Goal: Task Accomplishment & Management: Use online tool/utility

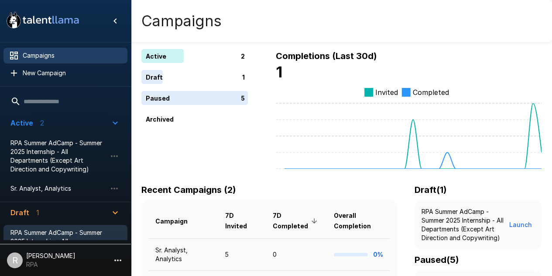
scroll to position [52, 0]
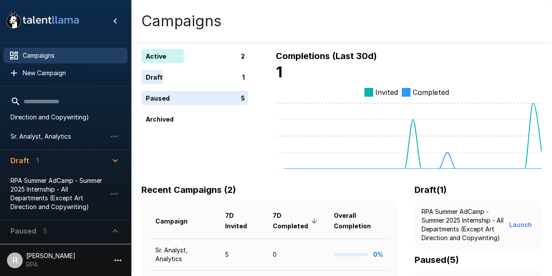
click at [119, 231] on icon "button" at bounding box center [115, 230] width 10 height 10
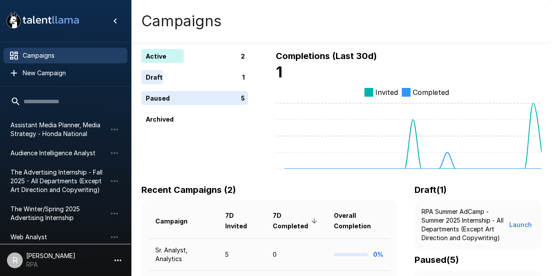
scroll to position [178, 0]
click at [34, 177] on span "The Advertising Internship - Fall 2025 - All Departments (Except Art Direction …" at bounding box center [58, 181] width 96 height 26
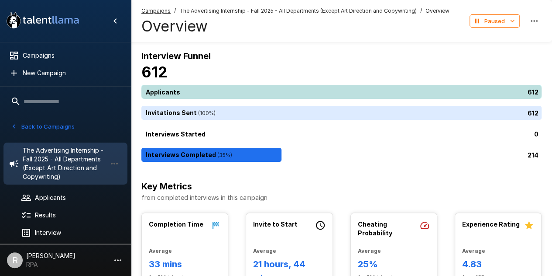
click at [190, 94] on div "612" at bounding box center [343, 92] width 404 height 14
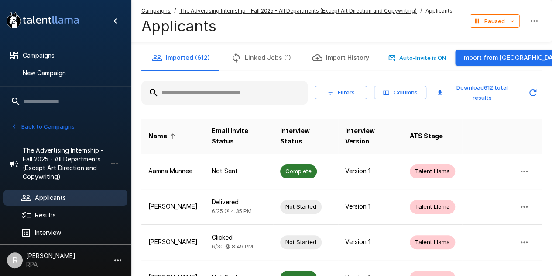
click at [190, 94] on input "text" at bounding box center [224, 93] width 166 height 16
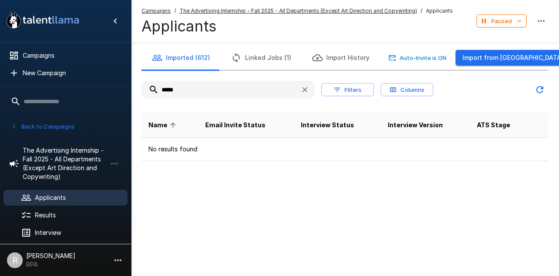
type input "*****"
click at [35, 124] on button "Back to Campaigns" at bounding box center [43, 127] width 68 height 14
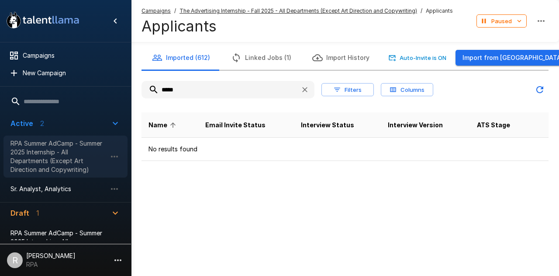
click at [37, 157] on span "RPA Summer AdCamp - Summer 2025 Internship - All Departments (Except Art Direct…" at bounding box center [58, 156] width 96 height 35
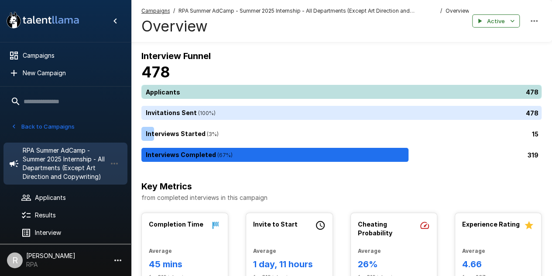
click at [224, 89] on div "478" at bounding box center [343, 92] width 404 height 14
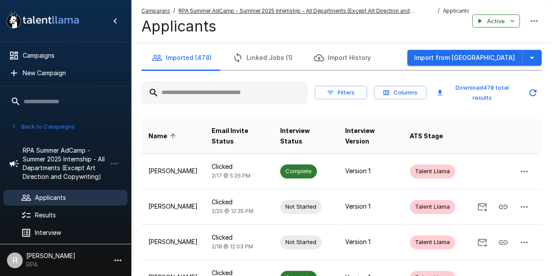
click at [216, 100] on div at bounding box center [224, 93] width 166 height 24
click at [216, 100] on input "text" at bounding box center [224, 93] width 166 height 16
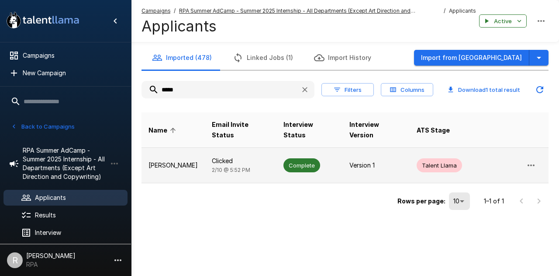
type input "*****"
click at [205, 166] on td "Clicked 2/10 @ 5:52 PM" at bounding box center [241, 165] width 72 height 35
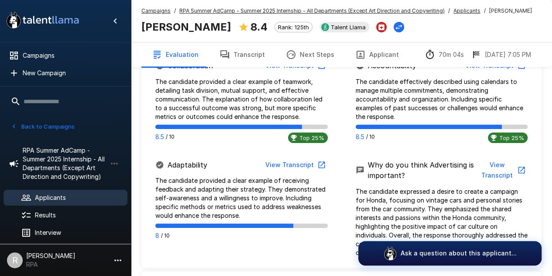
scroll to position [545, 0]
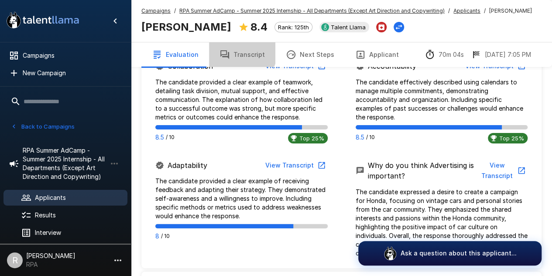
click at [236, 51] on button "Transcript" at bounding box center [242, 54] width 66 height 24
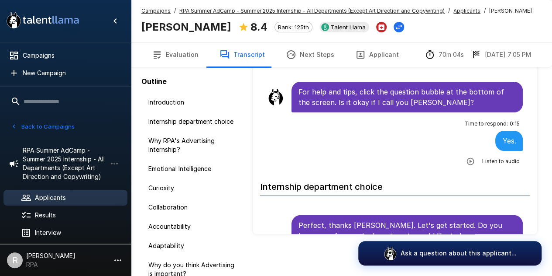
scroll to position [62, 0]
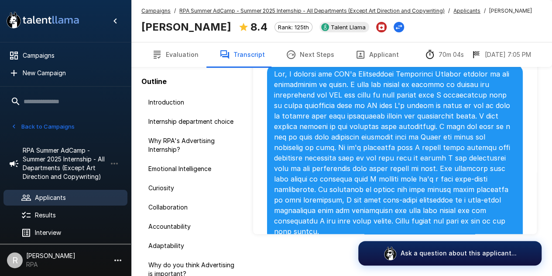
scroll to position [424, 0]
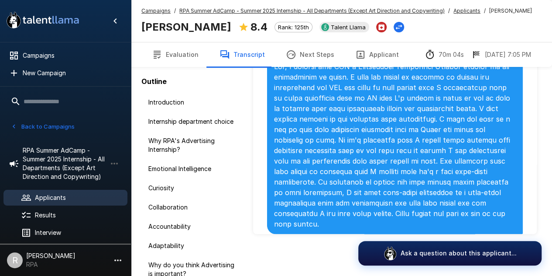
click at [407, 31] on div "Campaigns / RPA Summer AdCamp - Summer 2025 Internship - All Departments (Excep…" at bounding box center [336, 21] width 391 height 29
